Goal: Task Accomplishment & Management: Use online tool/utility

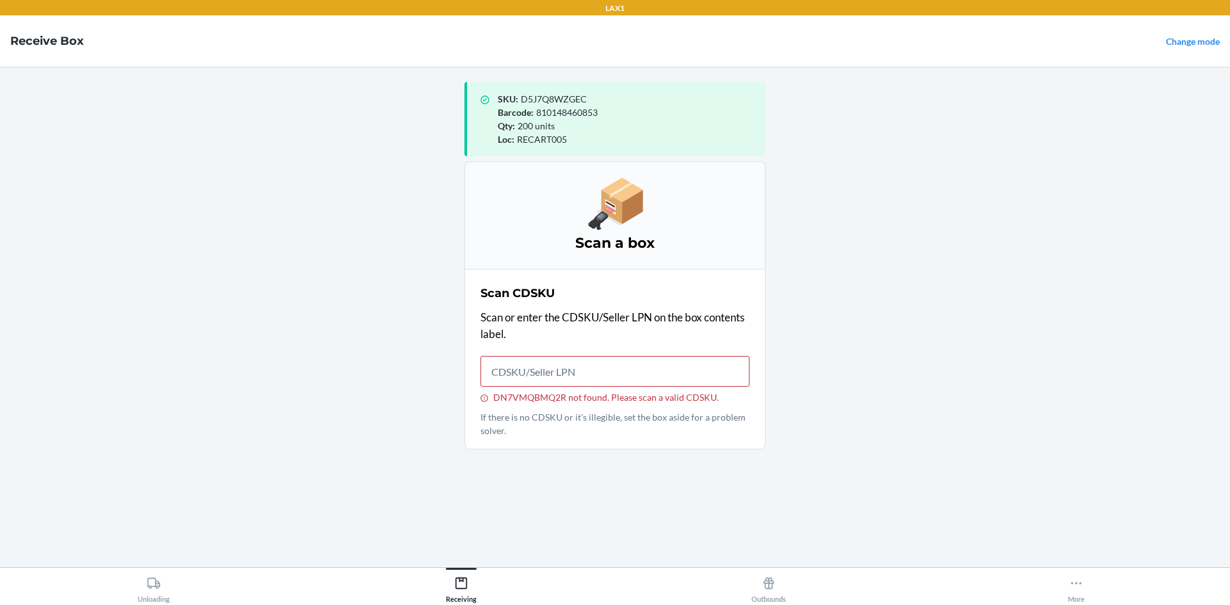
click at [578, 375] on input "DN7VMQBMQ2R not found. Please scan a valid CDSKU." at bounding box center [614, 371] width 269 height 31
type input "9900584"
type input "DN7VMQBMQ2R"
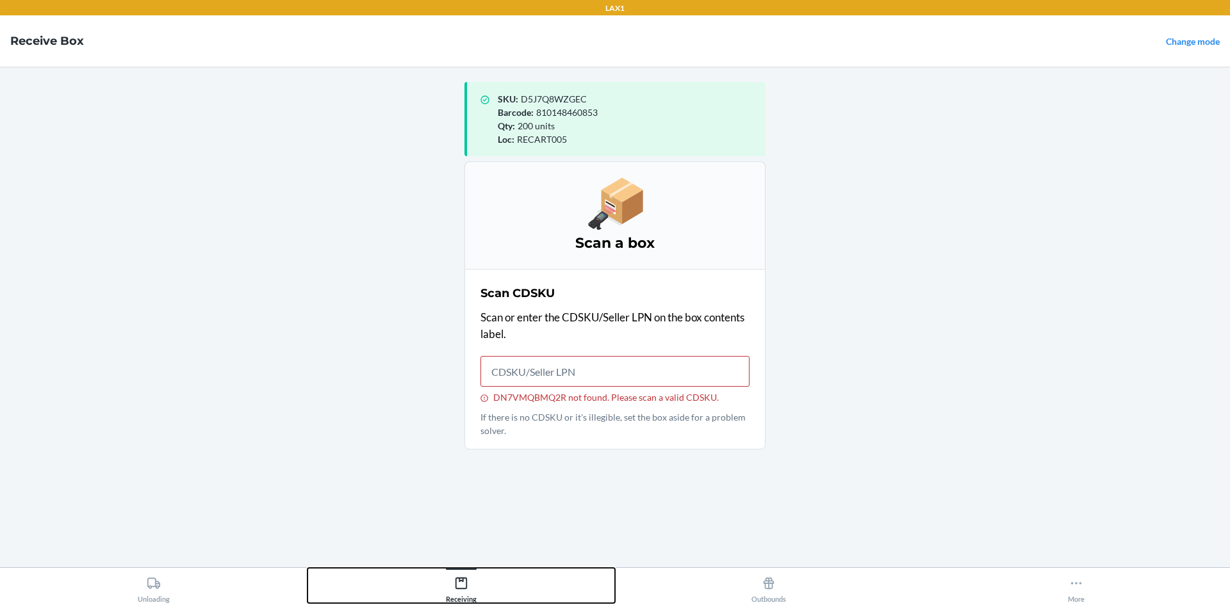
click at [489, 592] on button "Receiving" at bounding box center [460, 585] width 307 height 35
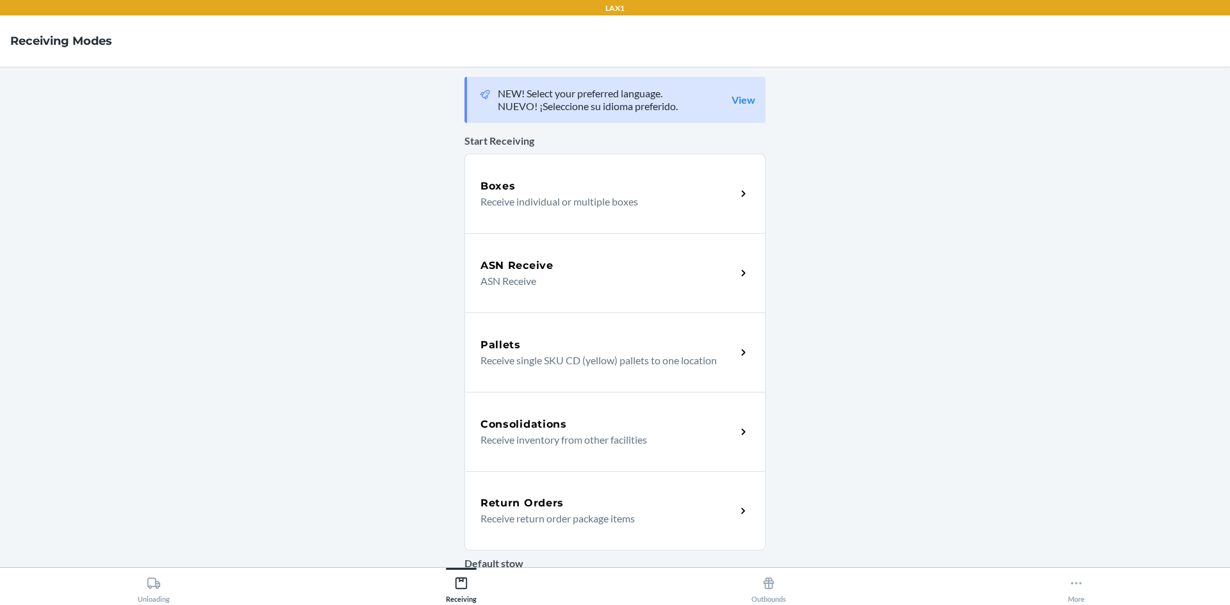
click at [551, 282] on p "ASN Receive" at bounding box center [602, 280] width 245 height 15
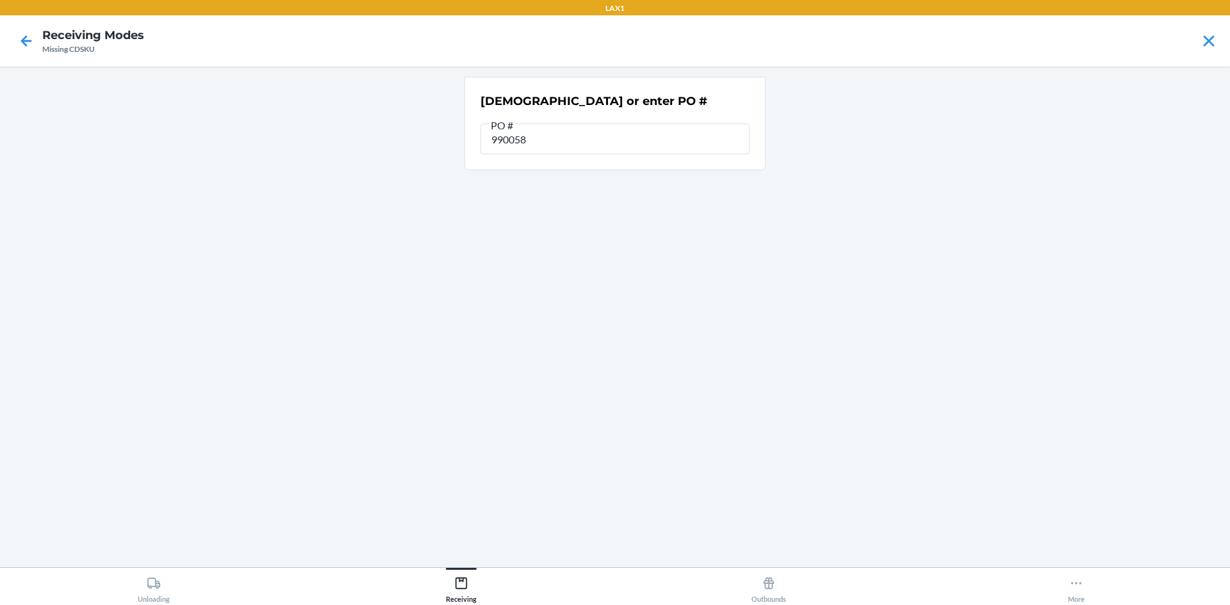
type input "9900584"
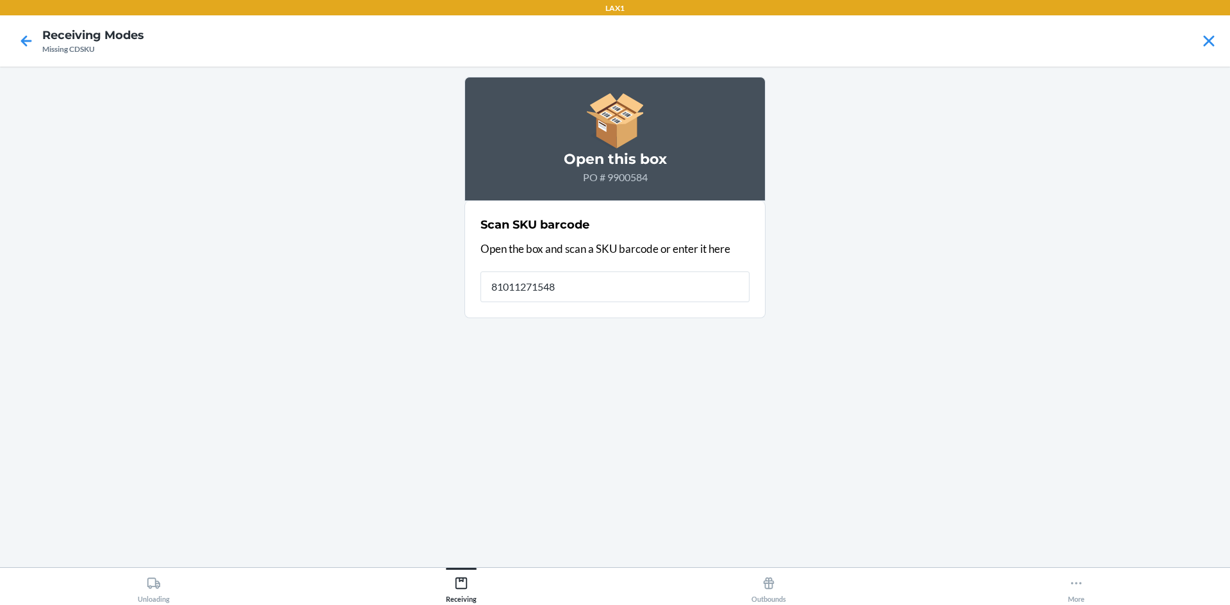
type input "810112715484"
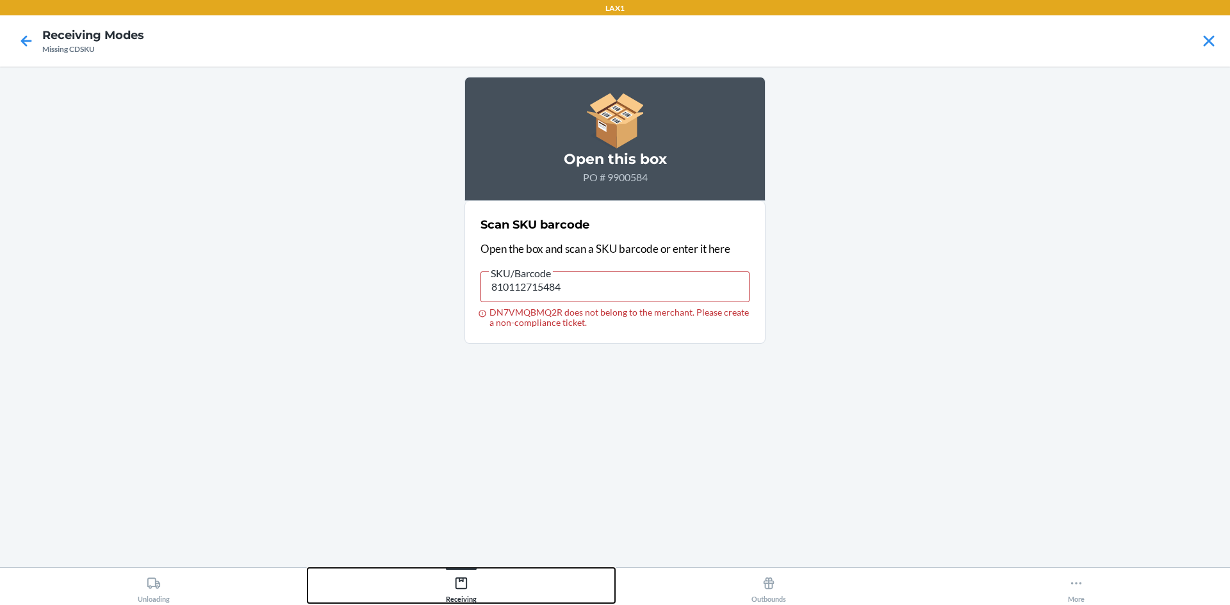
click at [460, 590] on div "Receiving" at bounding box center [461, 587] width 31 height 32
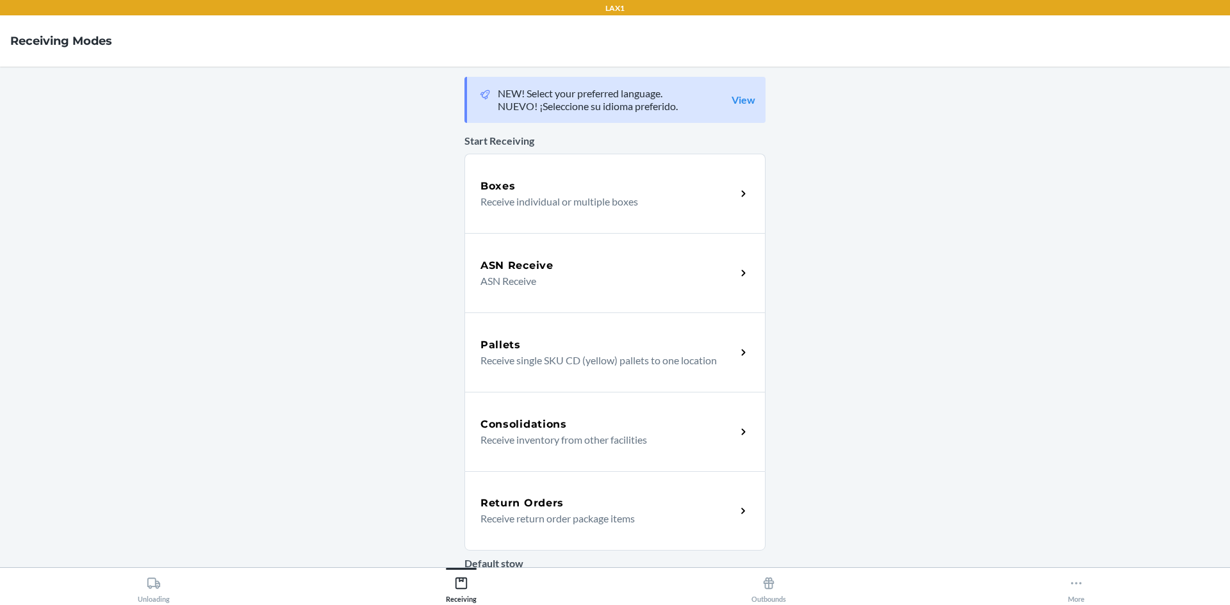
click at [592, 431] on div "Consolidations" at bounding box center [608, 424] width 256 height 15
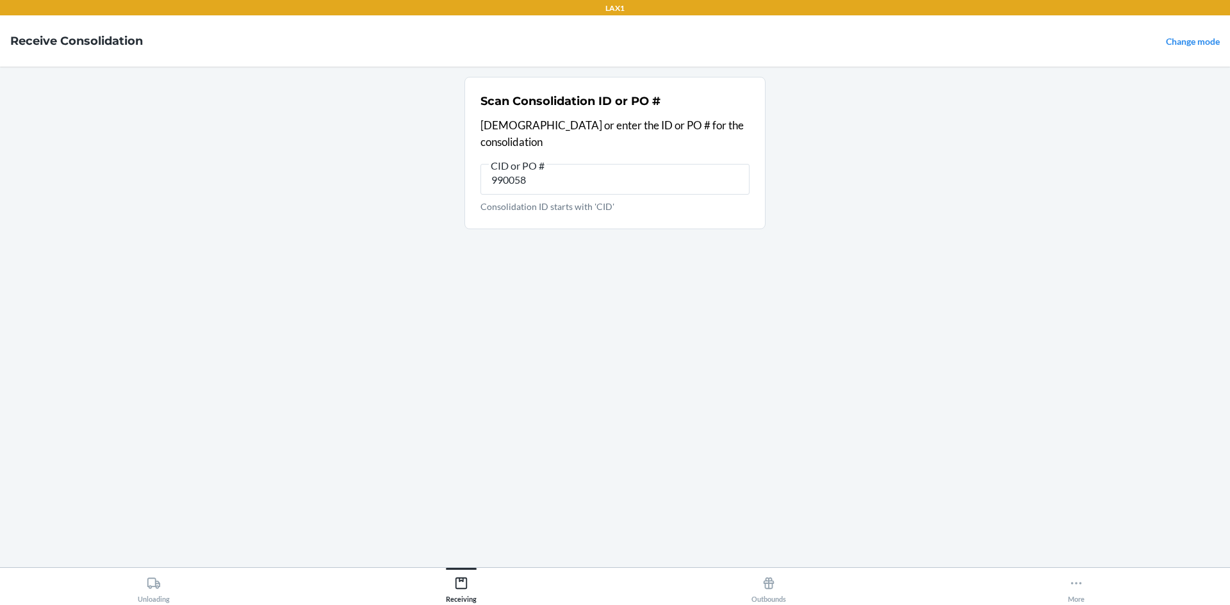
type input "9900584"
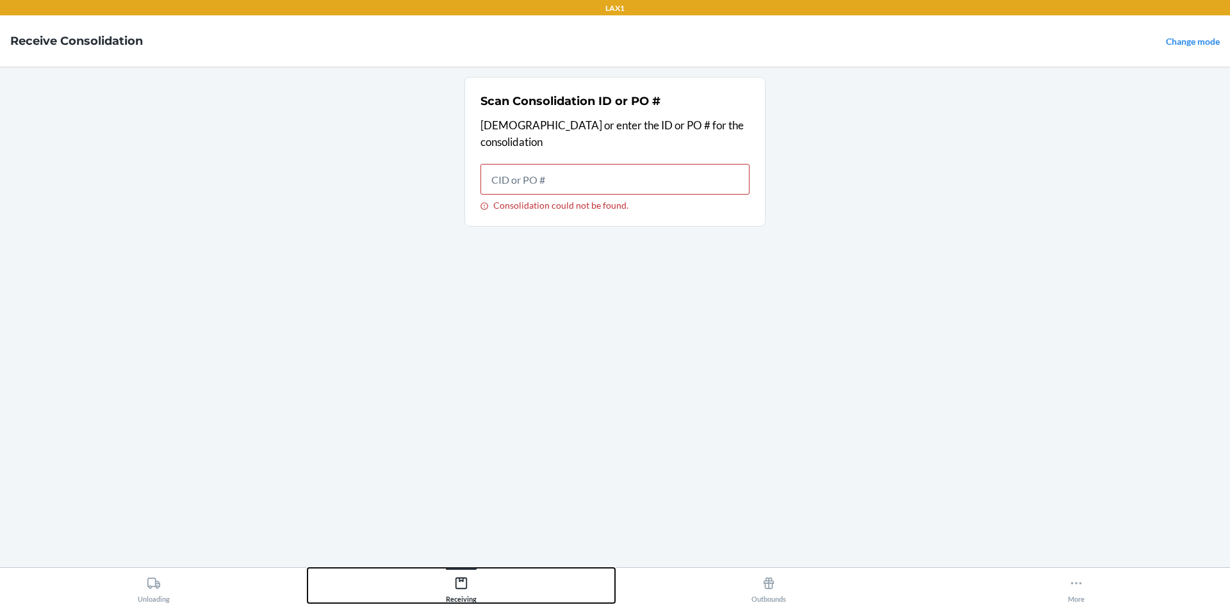
click at [474, 594] on div "Receiving" at bounding box center [461, 587] width 31 height 32
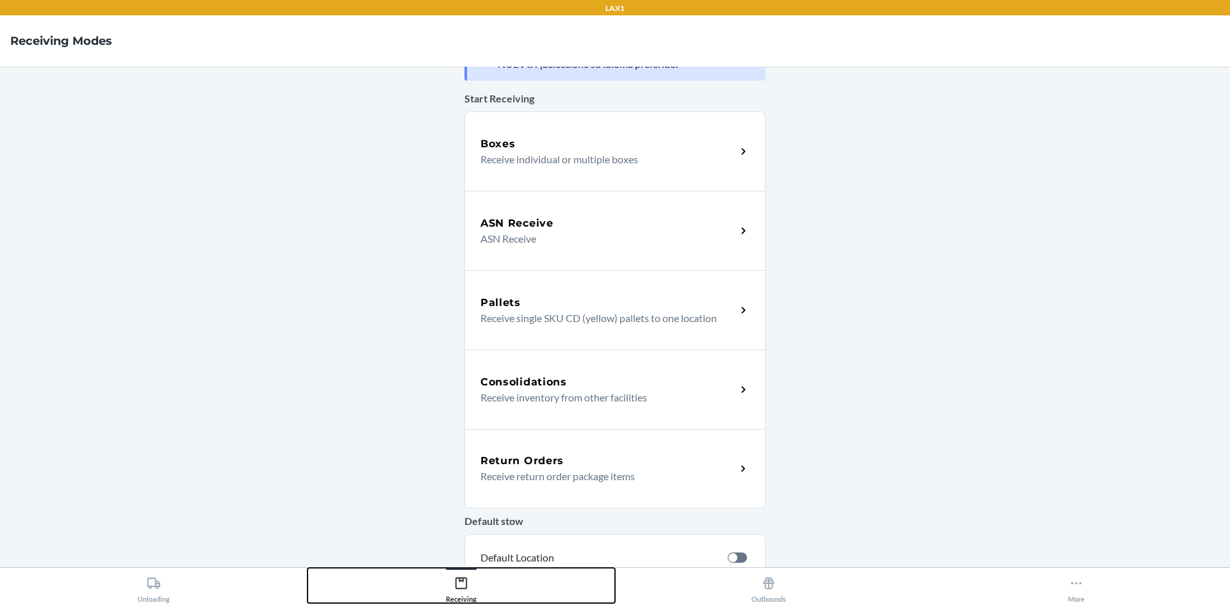
scroll to position [64, 0]
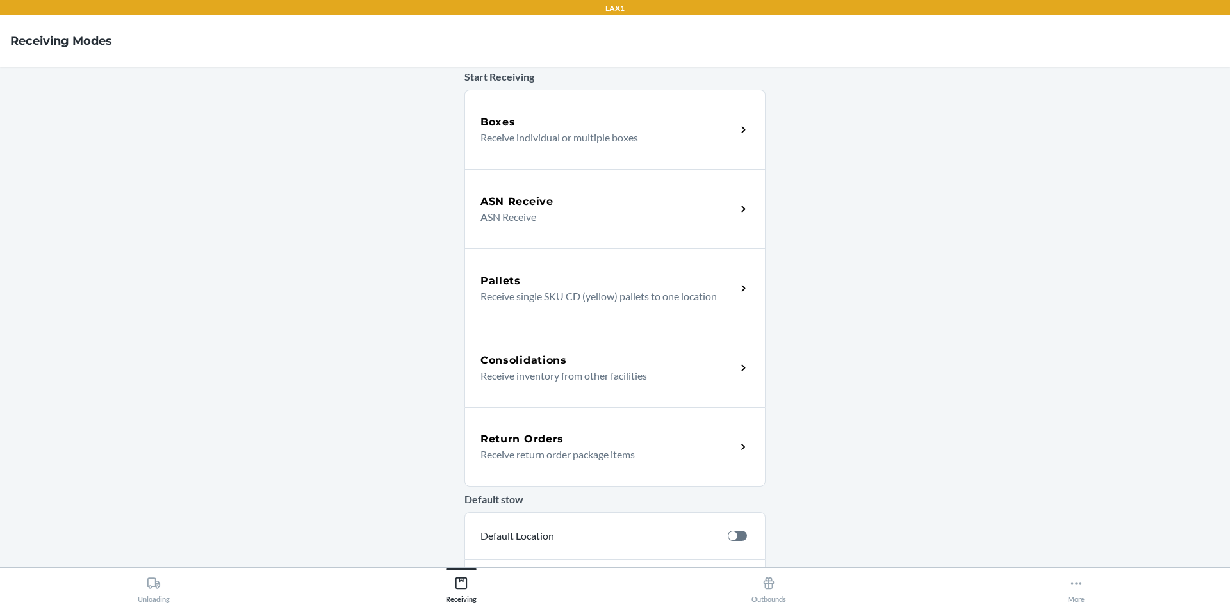
click at [672, 305] on div "Pallets Receive single SKU CD (yellow) pallets to one location" at bounding box center [614, 287] width 301 height 79
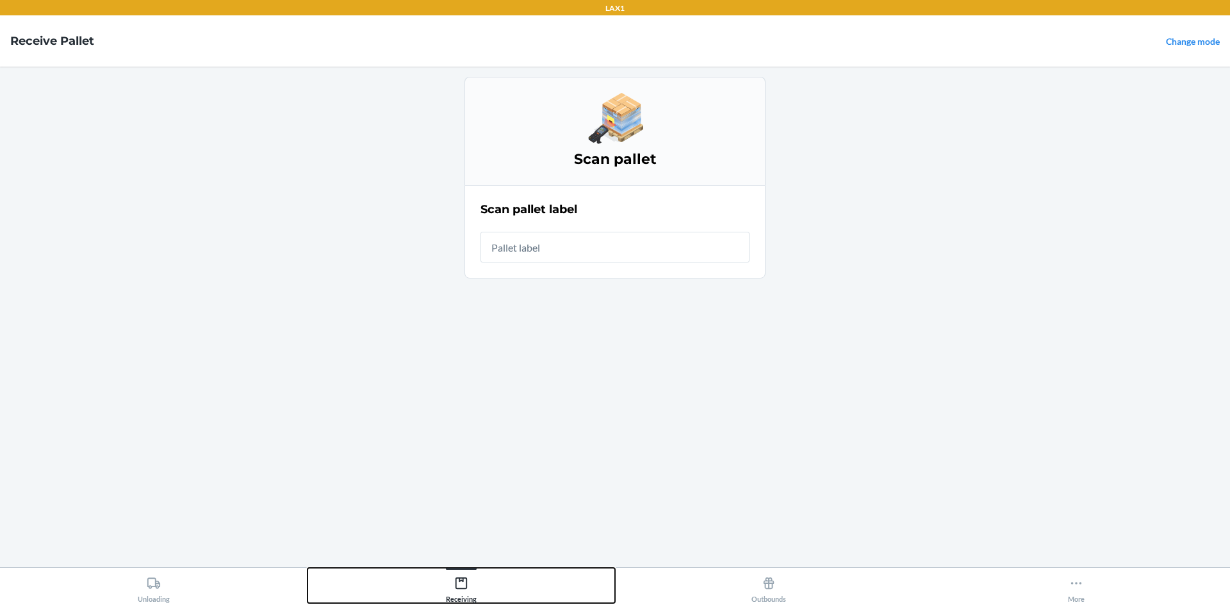
click at [445, 584] on button "Receiving" at bounding box center [460, 585] width 307 height 35
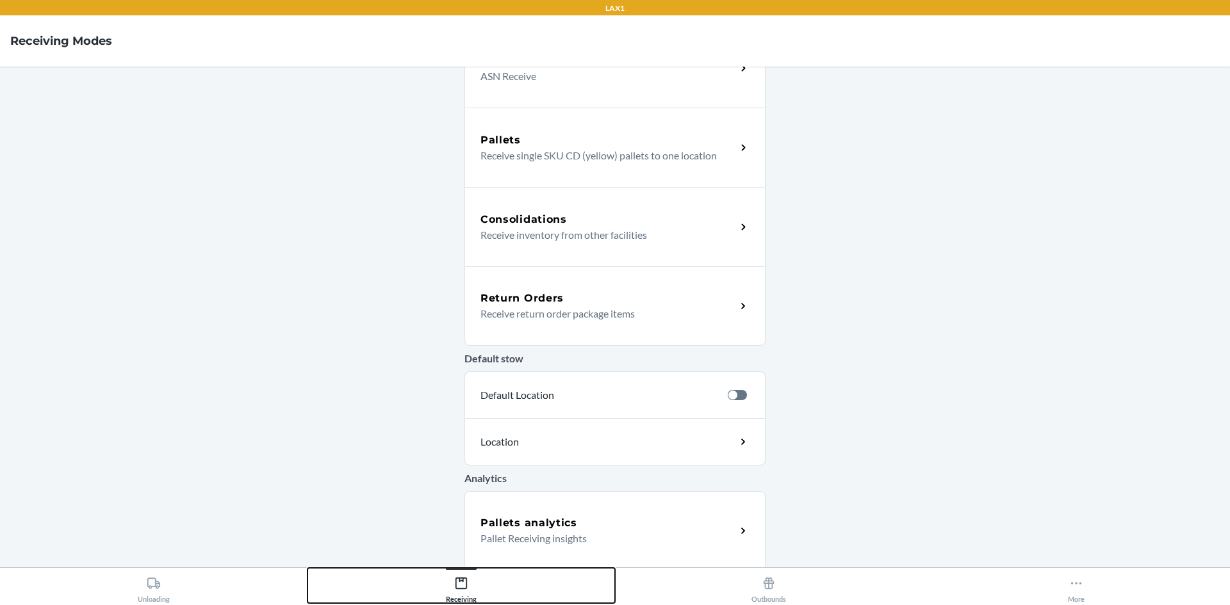
scroll to position [208, 0]
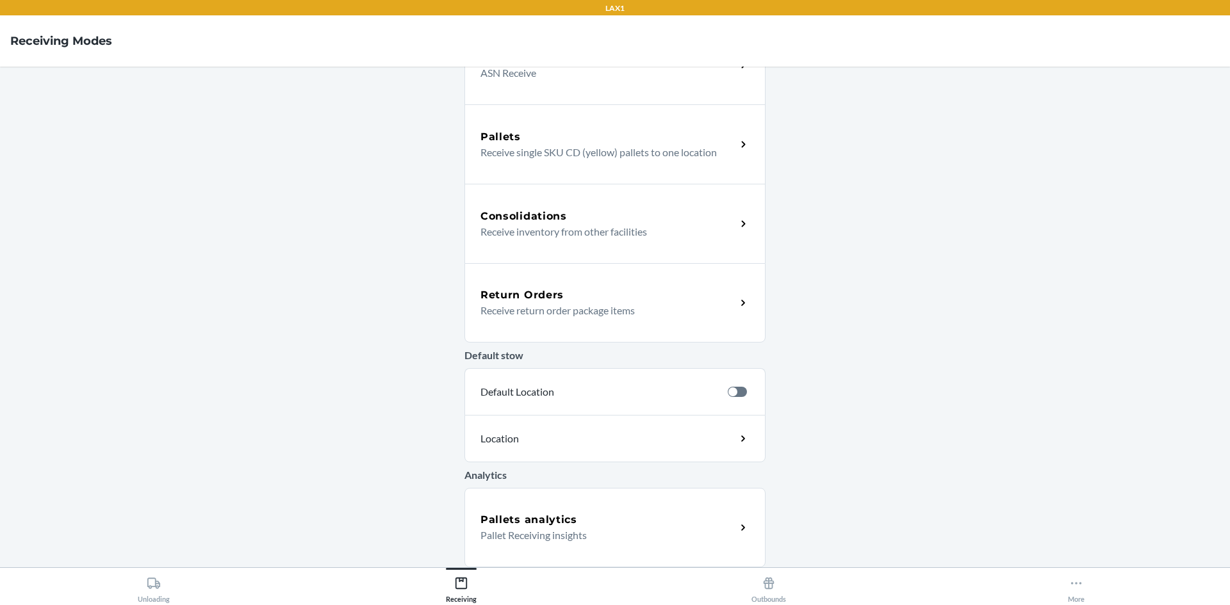
click at [573, 532] on p "Pallet Receiving insights" at bounding box center [602, 535] width 245 height 15
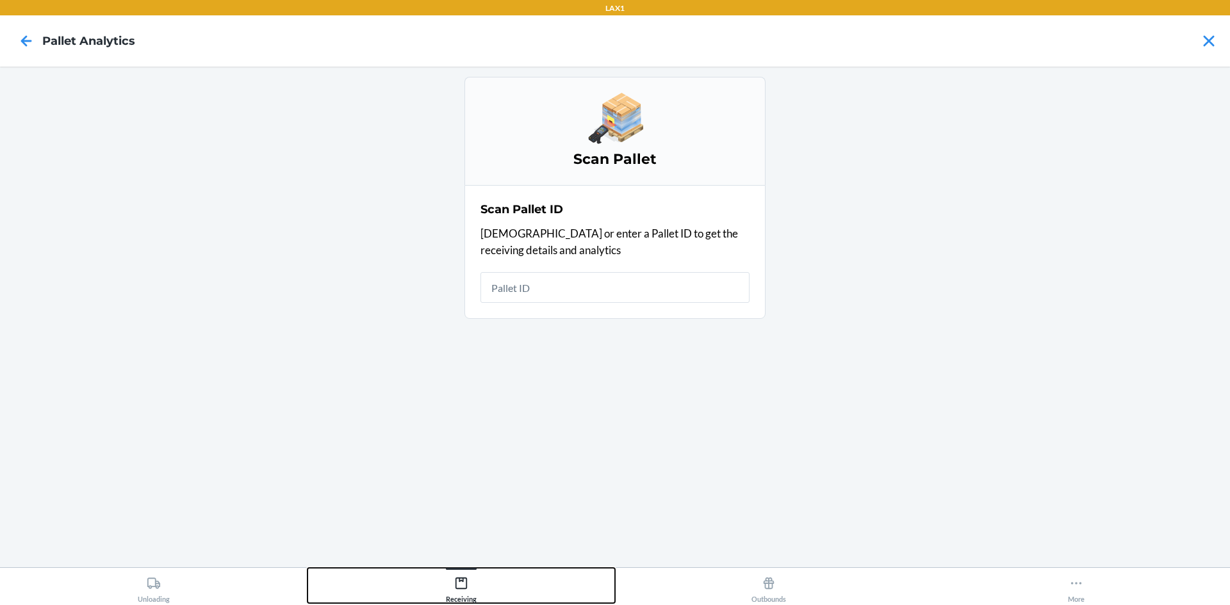
click at [453, 589] on div "Receiving" at bounding box center [461, 587] width 31 height 32
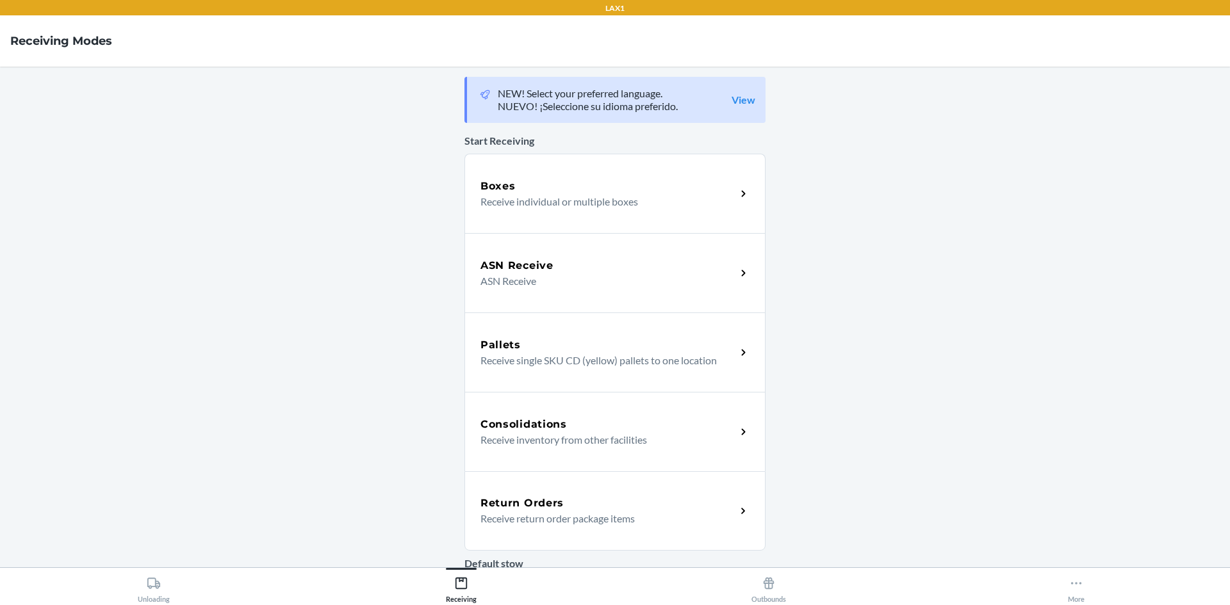
click at [596, 194] on p "Receive individual or multiple boxes" at bounding box center [602, 201] width 245 height 15
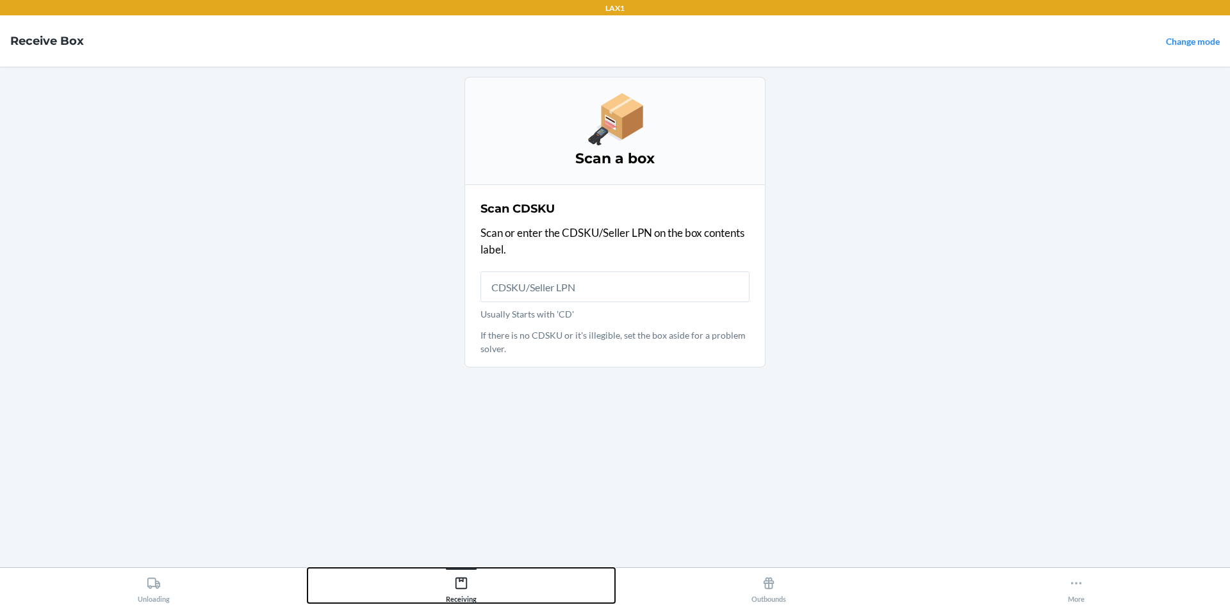
click at [416, 584] on button "Receiving" at bounding box center [460, 585] width 307 height 35
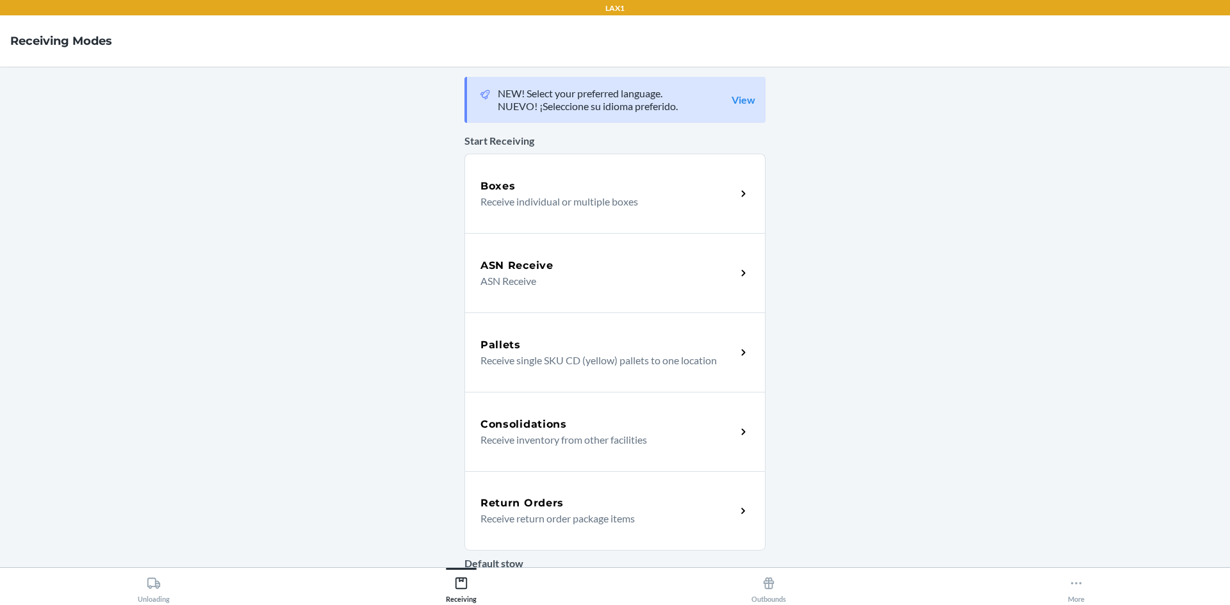
click at [635, 188] on div "Boxes" at bounding box center [608, 186] width 256 height 15
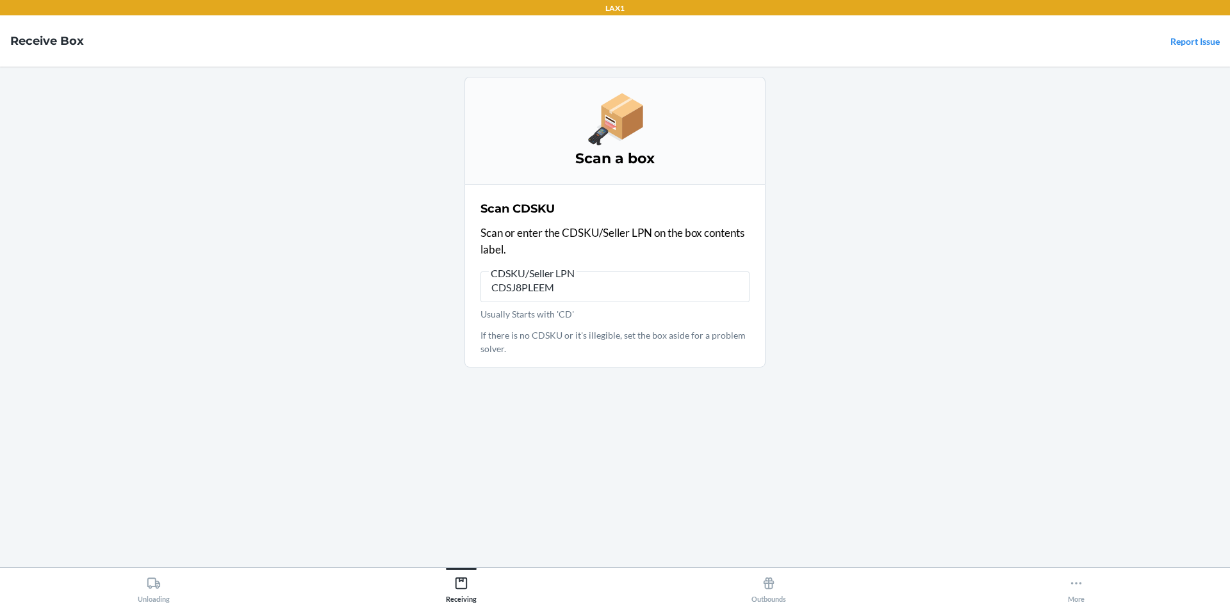
type input "CDSJ8PLEEMU"
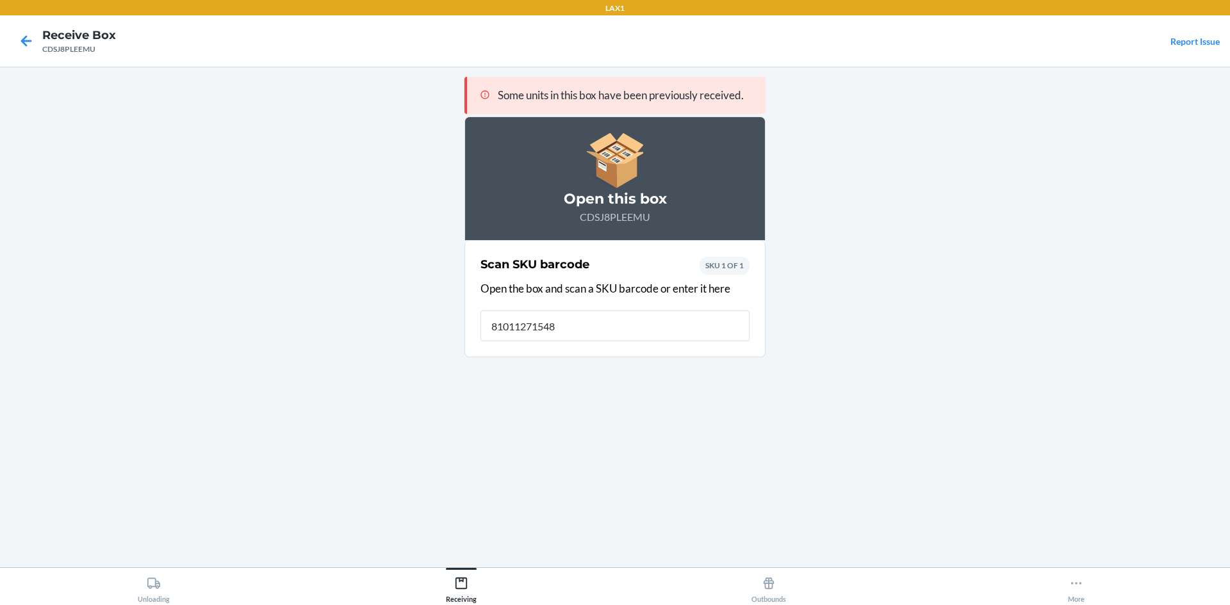
type input "810112715484"
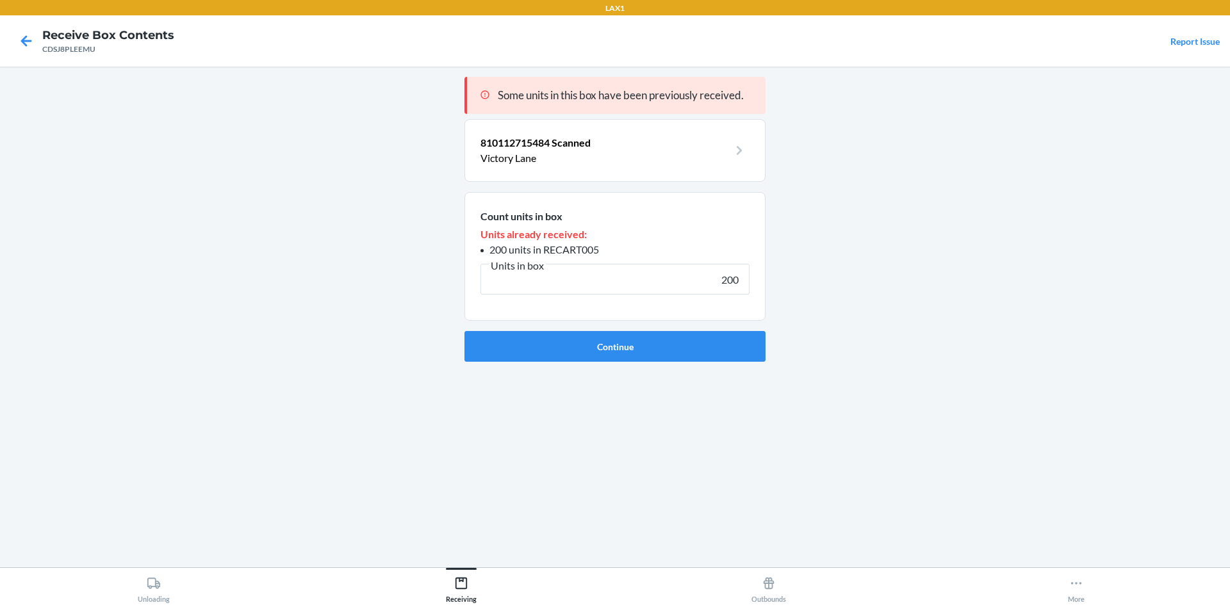
type input "200"
click at [464, 331] on button "Continue" at bounding box center [614, 346] width 301 height 31
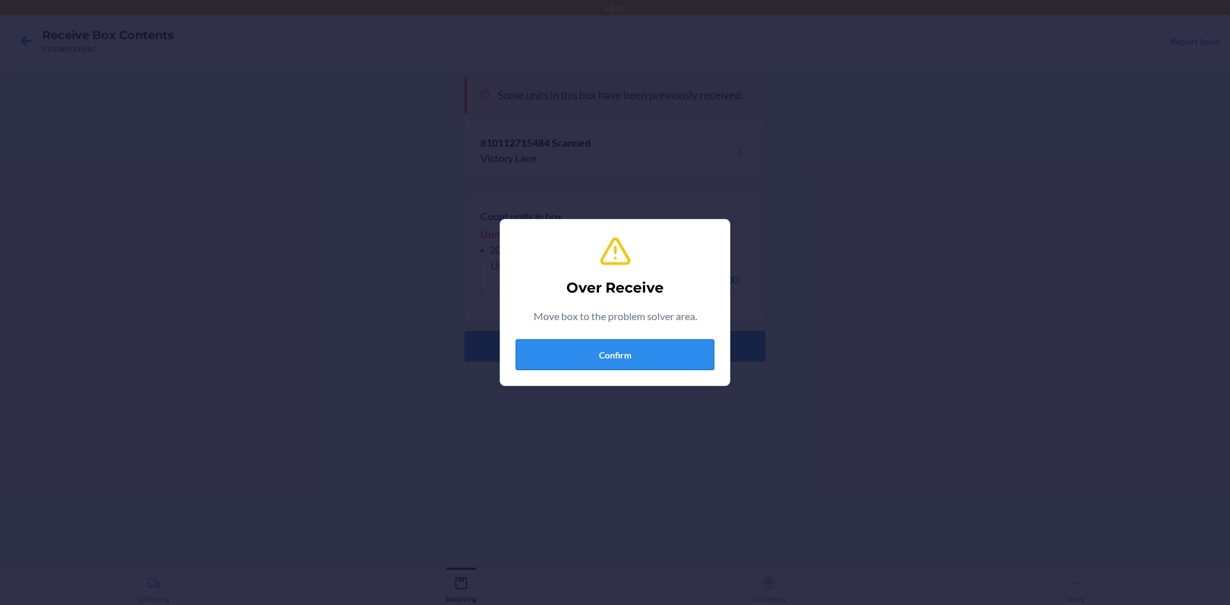
click at [634, 352] on button "Confirm" at bounding box center [615, 354] width 199 height 31
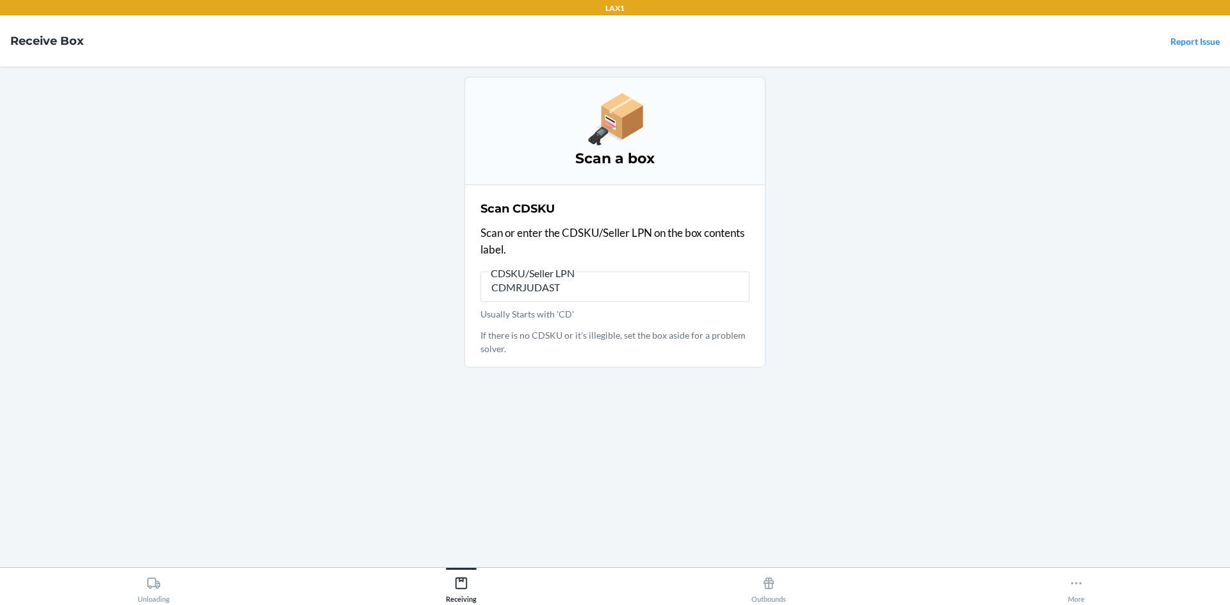
type input "CDMRJUDASTE"
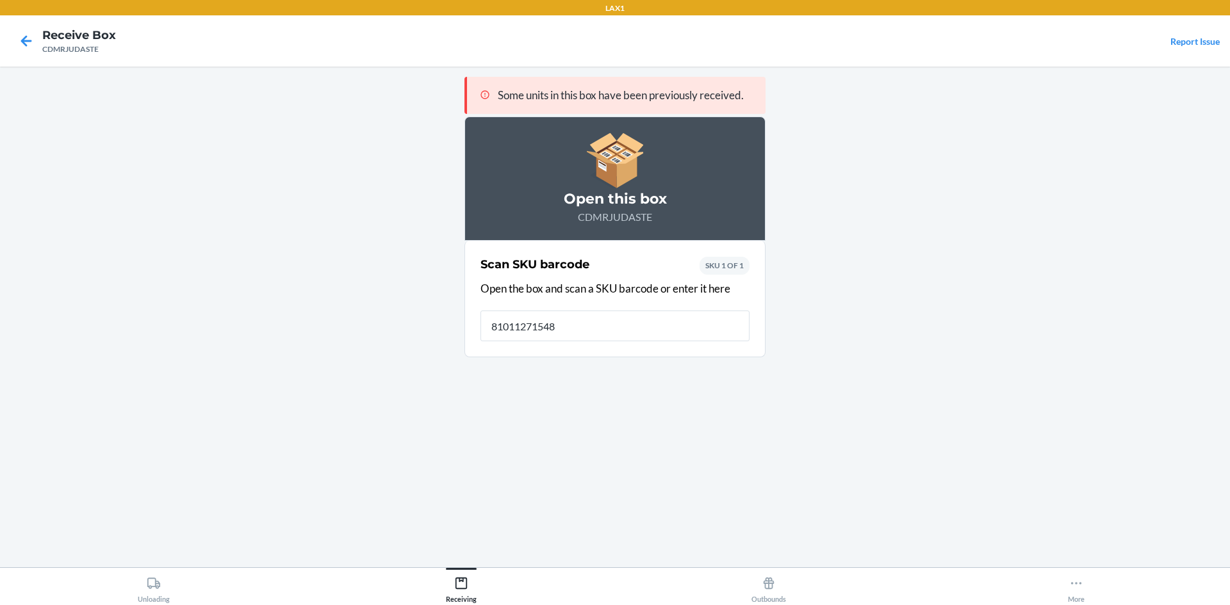
type input "810112715484"
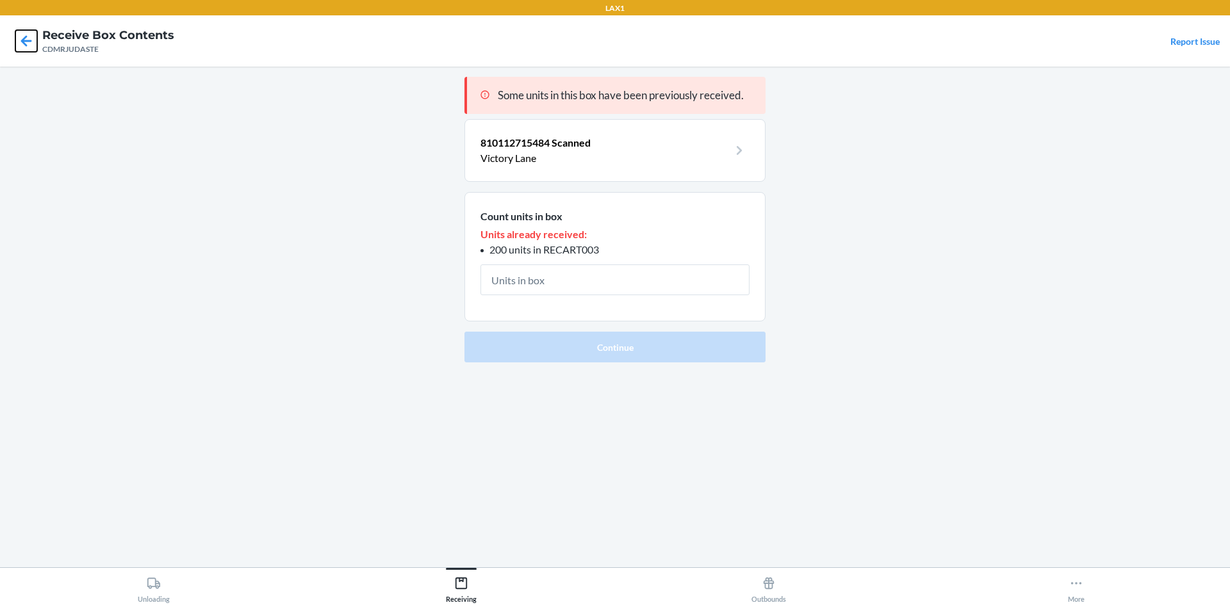
click at [26, 38] on icon at bounding box center [26, 40] width 11 height 11
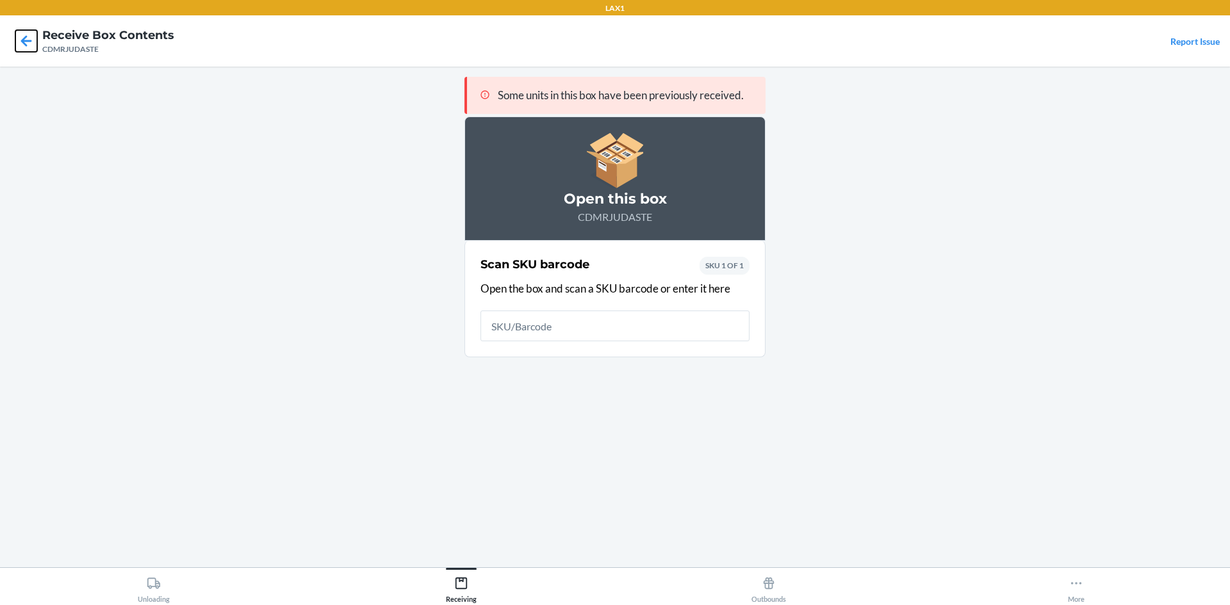
click at [26, 38] on icon at bounding box center [26, 40] width 11 height 11
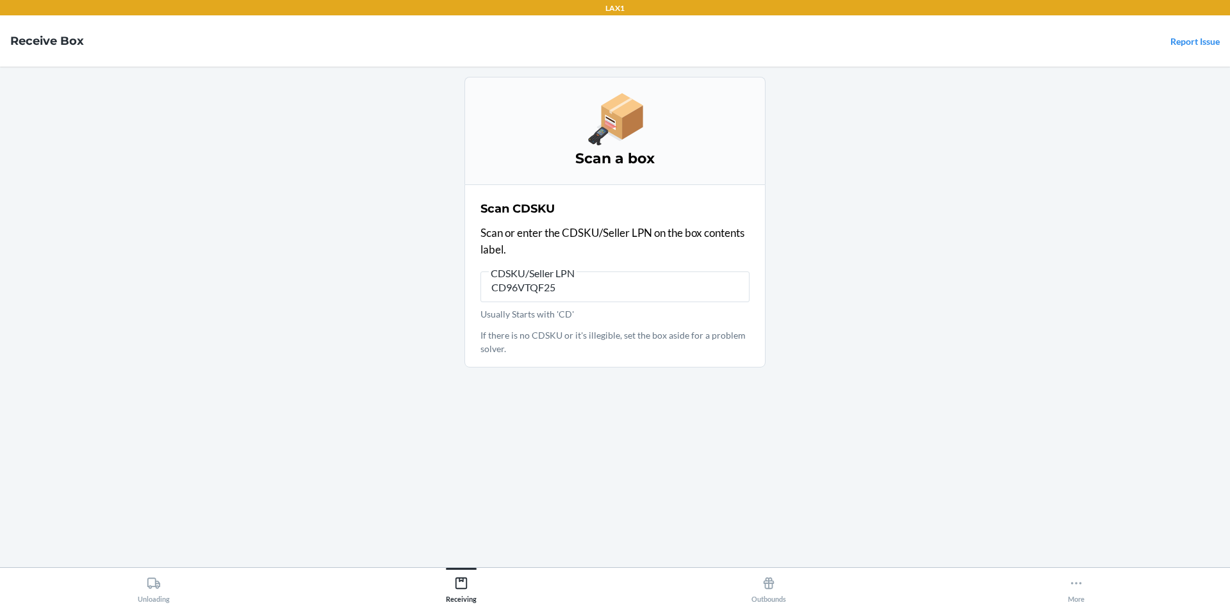
type input "CD96VTQF25K"
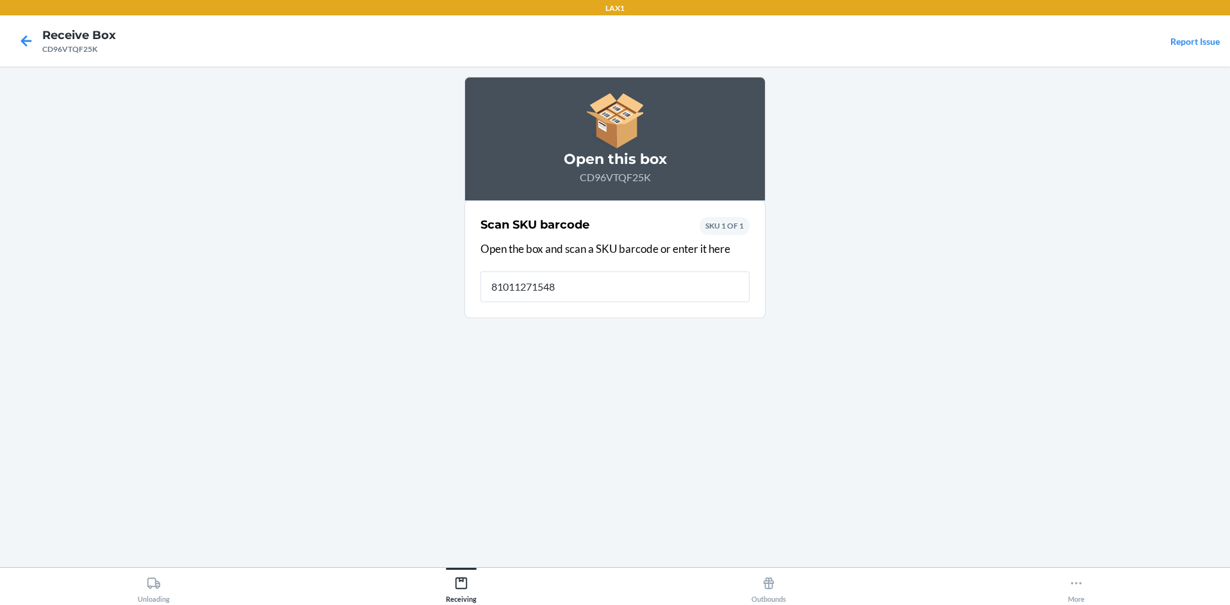
type input "810112715484"
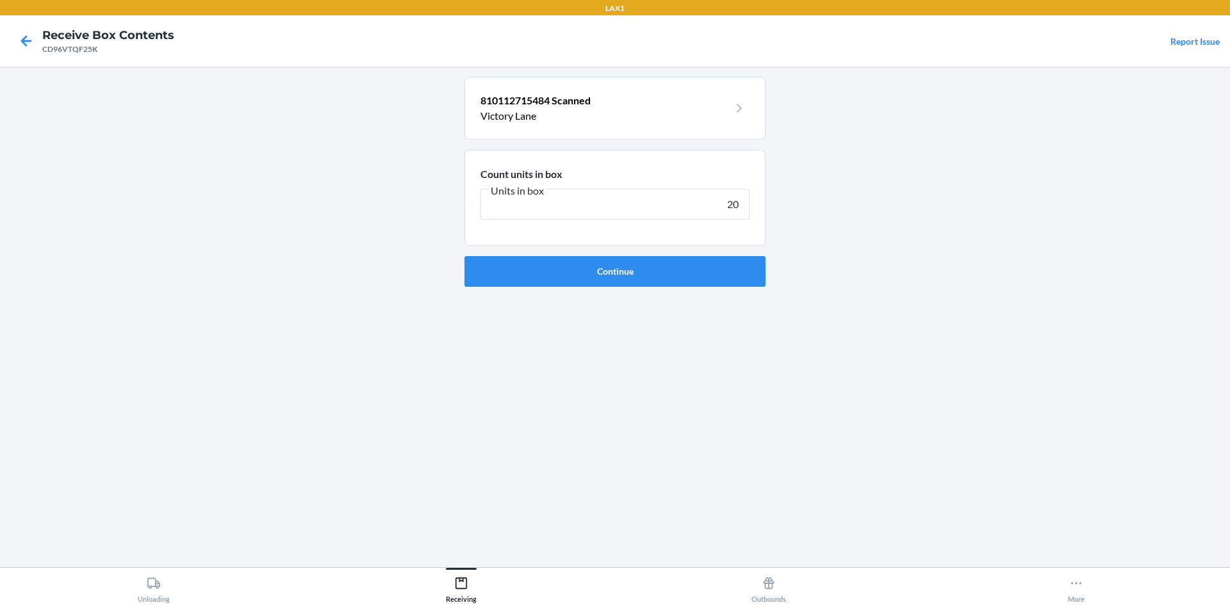
type input "200"
click button "Continue" at bounding box center [614, 271] width 301 height 31
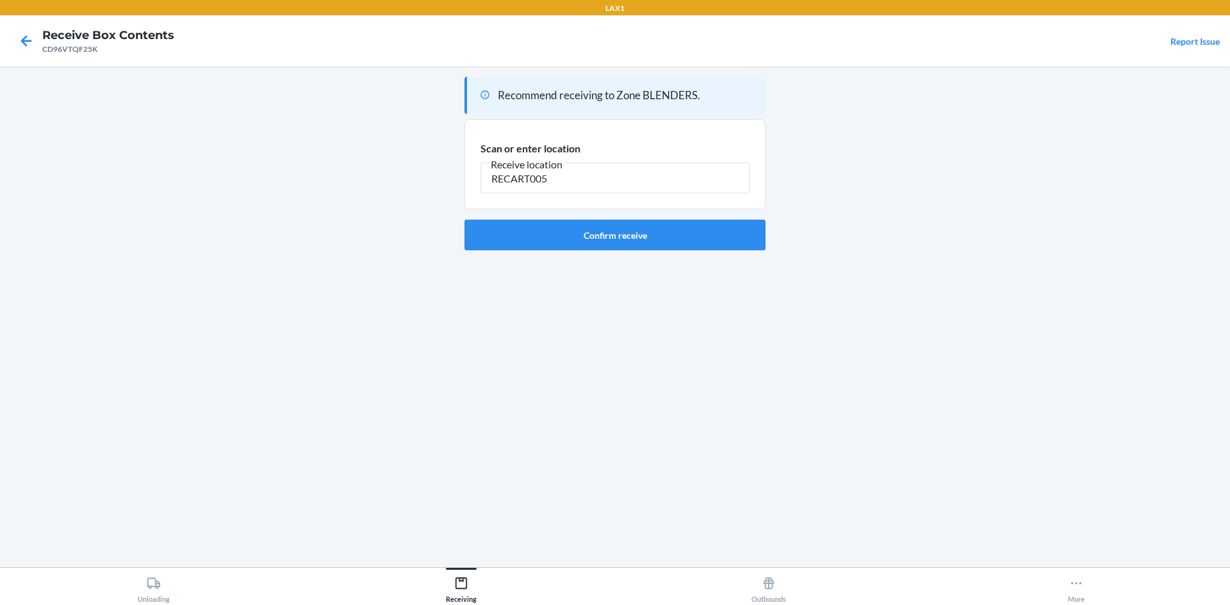
type input "RECART005"
